Goal: Information Seeking & Learning: Learn about a topic

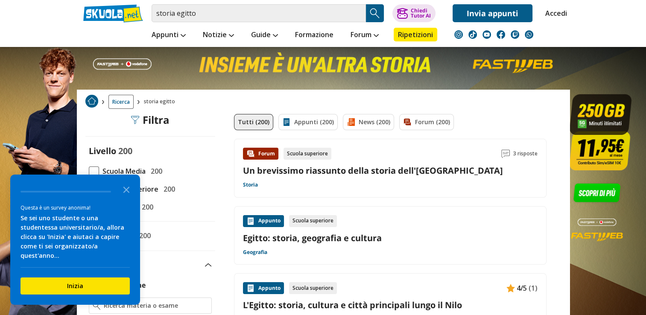
click at [379, 166] on link "Un brevissimo riassunto della storia dell'[GEOGRAPHIC_DATA]" at bounding box center [373, 171] width 260 height 12
click at [127, 193] on polygon "Close the survey" at bounding box center [126, 190] width 6 height 6
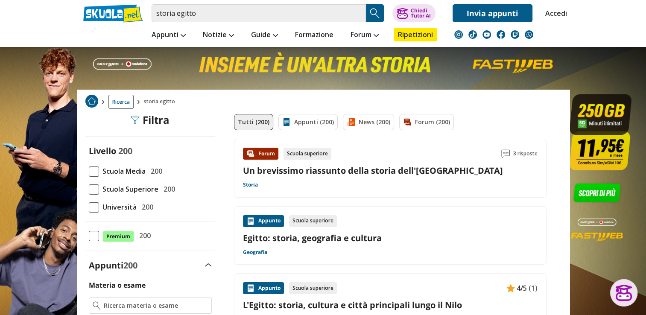
click at [366, 234] on link "Egitto: storia, geografia e cultura" at bounding box center [390, 238] width 295 height 12
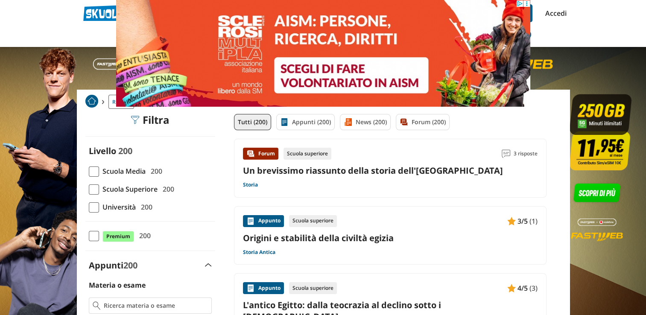
click at [356, 239] on link "Origini e stabilità della civiltà egizia" at bounding box center [390, 238] width 295 height 12
